Goal: Navigation & Orientation: Find specific page/section

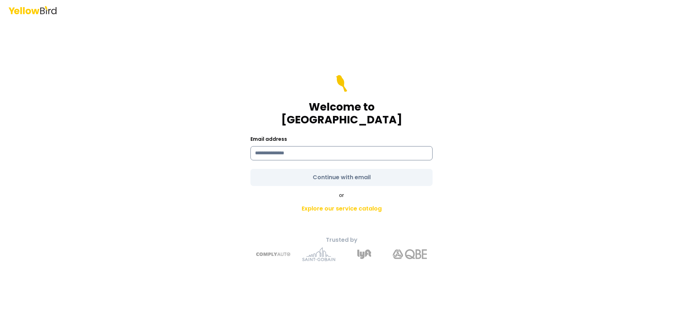
click at [298, 147] on input at bounding box center [342, 153] width 182 height 14
type input "**********"
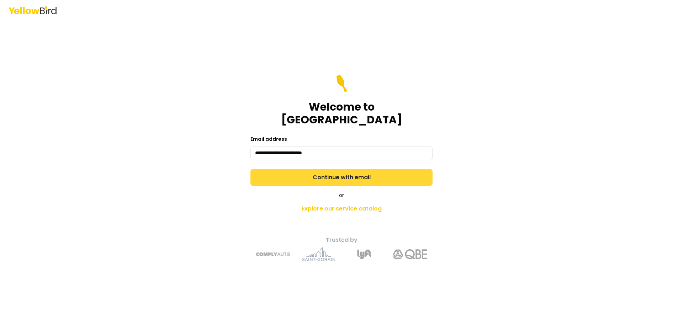
click at [308, 170] on button "Continue with email" at bounding box center [342, 177] width 182 height 17
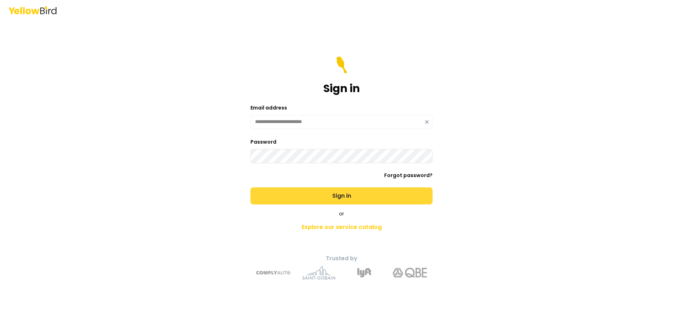
click at [381, 194] on button "Sign in" at bounding box center [342, 196] width 182 height 17
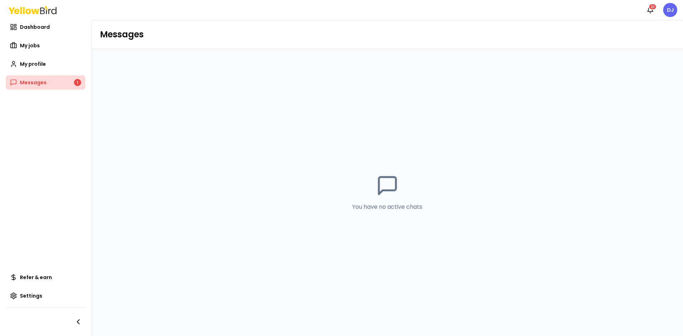
click at [57, 85] on link "Messages 1" at bounding box center [46, 82] width 80 height 14
click at [40, 48] on link "My jobs" at bounding box center [46, 45] width 80 height 14
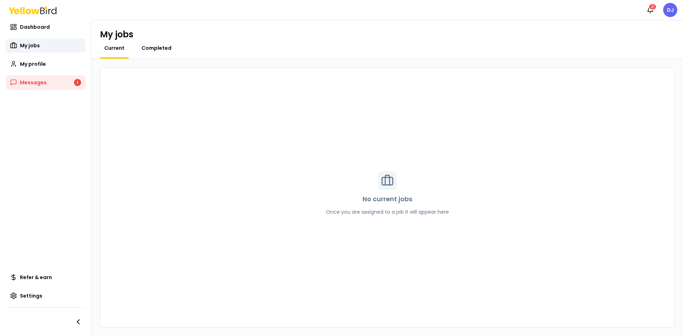
click at [161, 50] on span "Completed" at bounding box center [157, 47] width 30 height 7
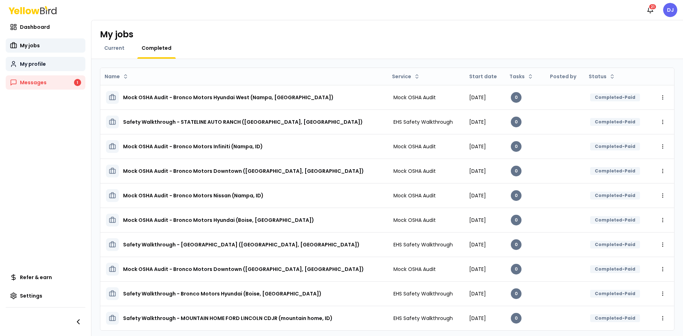
click at [47, 66] on link "My profile" at bounding box center [46, 64] width 80 height 14
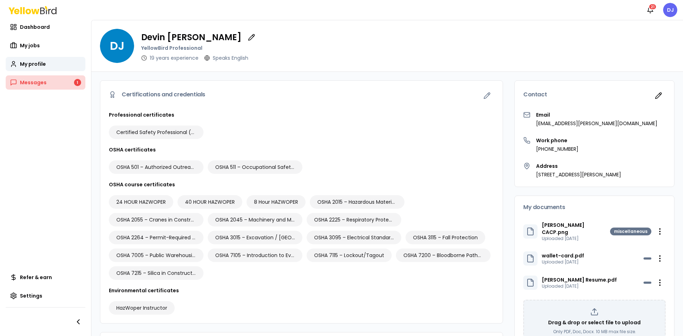
click at [46, 82] on link "Messages 1" at bounding box center [46, 82] width 80 height 14
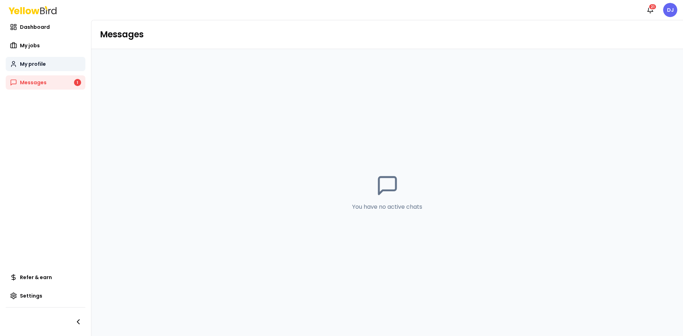
click at [35, 64] on span "My profile" at bounding box center [33, 64] width 26 height 7
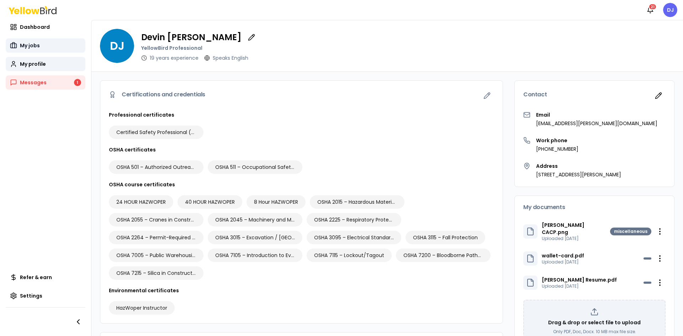
click at [36, 47] on span "My jobs" at bounding box center [30, 45] width 20 height 7
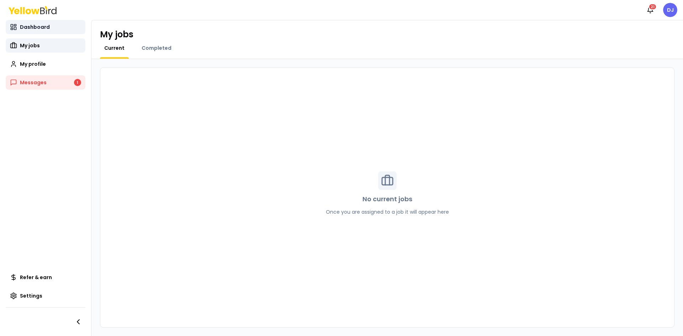
click at [40, 27] on span "Dashboard" at bounding box center [35, 26] width 30 height 7
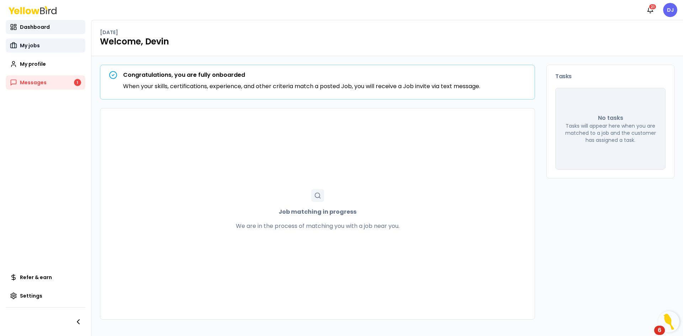
click at [22, 41] on link "My jobs" at bounding box center [46, 45] width 80 height 14
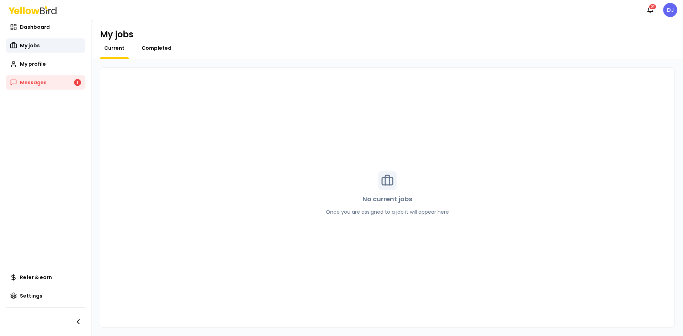
click at [155, 46] on span "Completed" at bounding box center [157, 47] width 30 height 7
